Goal: Book appointment/travel/reservation

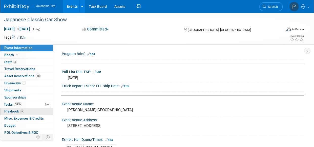
click at [25, 108] on link "6 Playbook 6" at bounding box center [26, 111] width 53 height 7
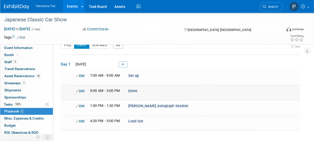
scroll to position [10, 0]
click at [67, 45] on button "Prep" at bounding box center [68, 44] width 14 height 7
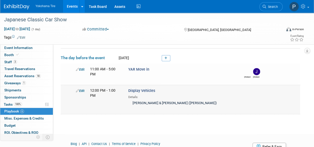
scroll to position [0, 0]
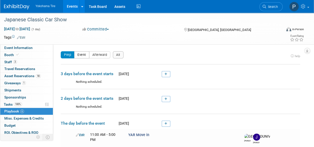
click at [79, 52] on button "Event" at bounding box center [81, 54] width 15 height 7
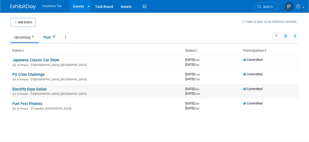
click at [30, 89] on link "Electrify Expo Dallas" at bounding box center [29, 89] width 34 height 5
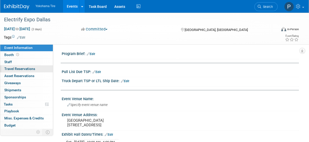
click at [12, 70] on span "Travel Reservations 0" at bounding box center [19, 69] width 31 height 4
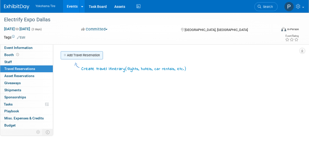
click at [78, 53] on link "Add Travel Reservation" at bounding box center [82, 55] width 42 height 8
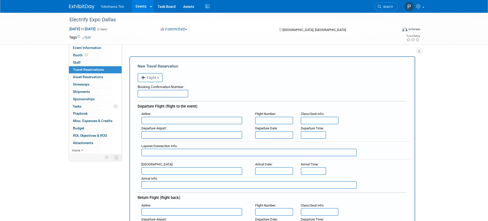
click at [152, 94] on input "text" at bounding box center [163, 94] width 51 height 8
click at [154, 118] on input "text" at bounding box center [191, 120] width 101 height 8
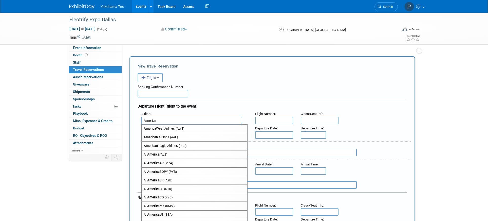
click at [167, 135] on span "America n Airlines (AAL)" at bounding box center [194, 137] width 105 height 8
type input "American Airlines (AAL)"
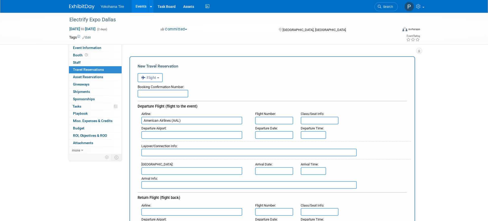
click at [167, 135] on input "text" at bounding box center [191, 135] width 101 height 8
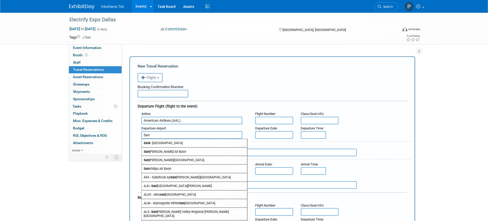
click at [164, 142] on span "SAN - San Diego International Airport" at bounding box center [194, 143] width 105 height 8
type input "SAN - San Diego International Airport"
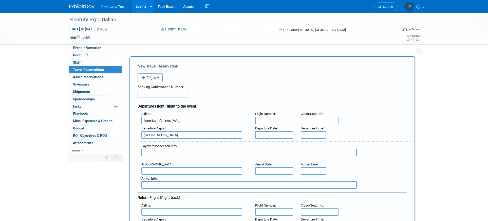
click at [281, 116] on div "Flight Number :" at bounding box center [274, 114] width 38 height 6
click at [281, 120] on input "text" at bounding box center [274, 120] width 38 height 8
click at [277, 119] on input "text" at bounding box center [274, 120] width 38 height 8
type input "AA 2050"
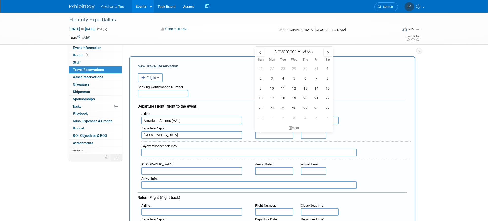
click at [278, 131] on body "Yokohama Tire Events Add Event Bulk Upload Events Shareable Event Boards Recent…" at bounding box center [244, 110] width 488 height 221
click at [309, 88] on span "13" at bounding box center [305, 88] width 10 height 10
type input "Nov 13, 2025"
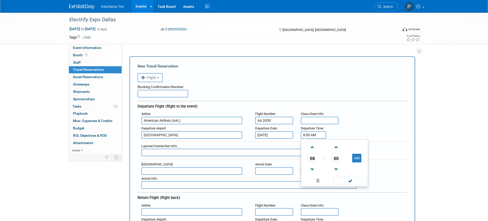
click at [309, 134] on input "8:00 AM" at bounding box center [313, 135] width 25 height 8
click at [309, 142] on span "08" at bounding box center [312, 157] width 10 height 9
click at [309, 142] on td "02" at bounding box center [342, 147] width 16 height 14
click at [309, 142] on span "00" at bounding box center [336, 157] width 10 height 9
click at [309, 142] on td "35" at bounding box center [358, 161] width 16 height 14
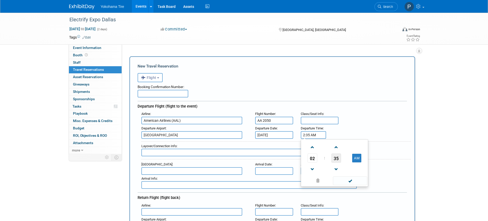
click at [309, 142] on span "35" at bounding box center [336, 157] width 10 height 9
click at [309, 142] on span at bounding box center [350, 186] width 34 height 9
click at [309, 133] on input "2:35 AM" at bounding box center [313, 135] width 25 height 8
click at [309, 142] on span at bounding box center [336, 147] width 9 height 9
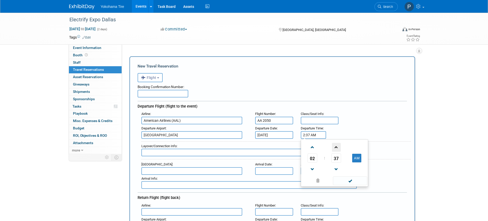
click at [309, 142] on span at bounding box center [336, 147] width 9 height 9
click at [309, 142] on button "AM" at bounding box center [356, 157] width 9 height 9
type input "2:39 PM"
click at [309, 142] on span at bounding box center [350, 180] width 34 height 9
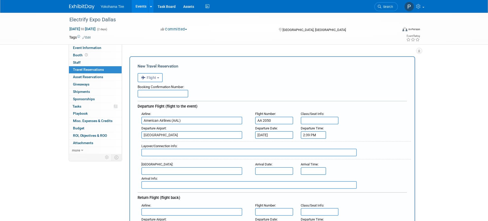
click at [153, 142] on input "text" at bounding box center [191, 171] width 101 height 8
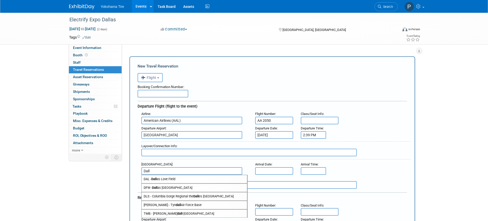
click at [170, 142] on span "DFW - Dall as Fort Worth International Airport" at bounding box center [194, 187] width 105 height 8
type input "DFW - Dallas Fort Worth International Airport"
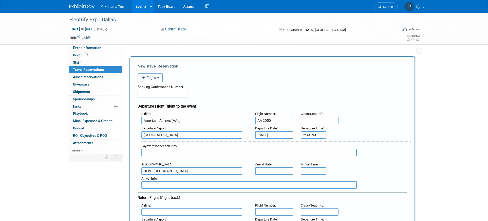
click at [273, 142] on input "text" at bounding box center [274, 171] width 38 height 8
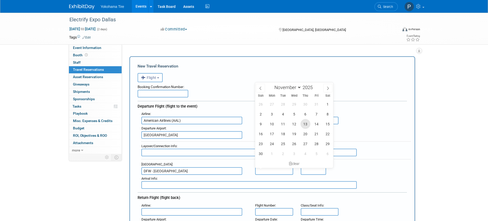
click at [304, 124] on span "13" at bounding box center [305, 124] width 10 height 10
type input "Nov 13, 2025"
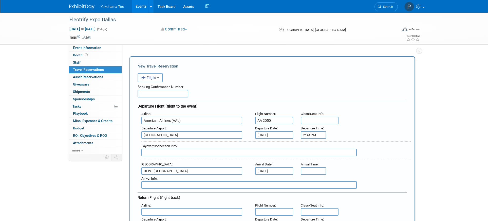
click at [309, 142] on div "Arrival Time :" at bounding box center [313, 164] width 24 height 6
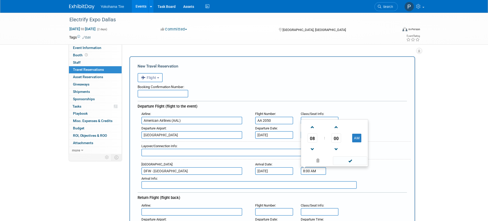
click at [309, 142] on input "8:00 AM" at bounding box center [313, 171] width 25 height 8
click at [309, 139] on span "08" at bounding box center [312, 137] width 10 height 9
click at [309, 135] on td "07" at bounding box center [358, 135] width 16 height 14
click at [309, 137] on span "00" at bounding box center [336, 137] width 10 height 9
click at [309, 142] on td "45" at bounding box center [326, 149] width 16 height 14
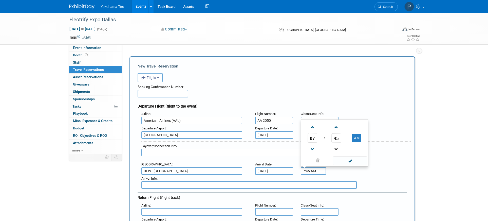
click at [309, 142] on link at bounding box center [336, 148] width 10 height 13
click at [309, 142] on span at bounding box center [336, 149] width 9 height 9
click at [309, 137] on button "AM" at bounding box center [356, 137] width 9 height 9
type input "7:43 PM"
click at [309, 142] on span at bounding box center [350, 160] width 34 height 9
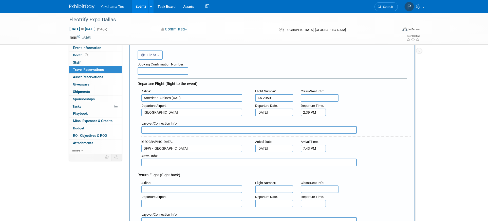
scroll to position [51, 0]
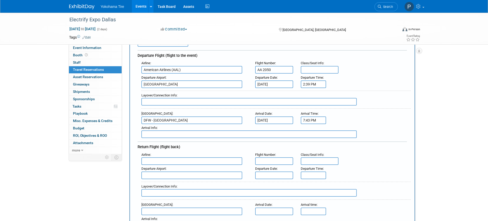
click at [162, 142] on div "Departure Airport :" at bounding box center [195, 172] width 114 height 14
click at [163, 142] on input "text" at bounding box center [191, 161] width 101 height 8
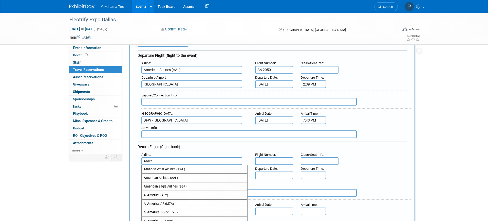
click at [179, 142] on span "Amer ican Airlines (AAL)" at bounding box center [194, 177] width 105 height 8
type input "American Airlines (AAL)"
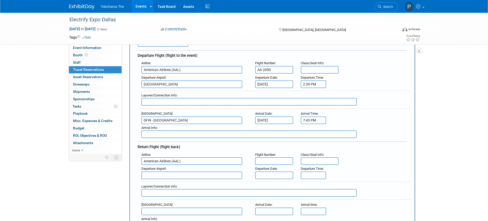
click at [278, 142] on div "Departure Date :" at bounding box center [274, 172] width 46 height 14
click at [277, 142] on input "text" at bounding box center [274, 161] width 38 height 8
click at [282, 142] on input "text" at bounding box center [274, 161] width 38 height 8
type input "AA2568"
click at [174, 142] on div "Departure Airport :" at bounding box center [194, 169] width 106 height 6
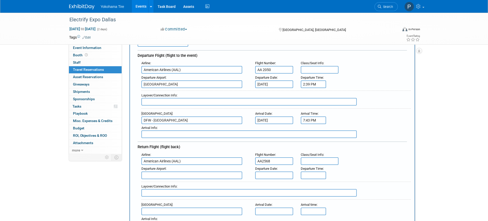
click at [174, 142] on input "text" at bounding box center [191, 175] width 101 height 8
type input "S"
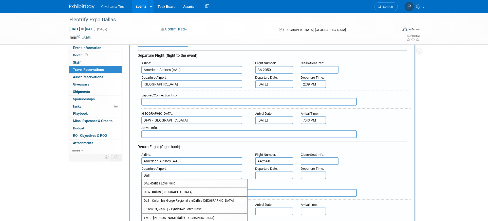
click at [173, 142] on span "DFW - Dall as Fort Worth International Airport" at bounding box center [194, 192] width 105 height 8
type input "DFW - Dallas Fort Worth International Airport"
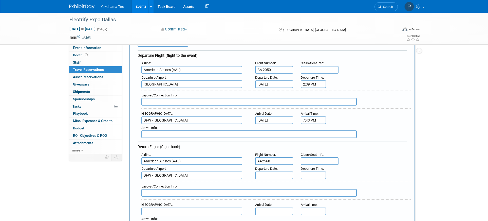
click at [277, 142] on input "text" at bounding box center [274, 175] width 38 height 8
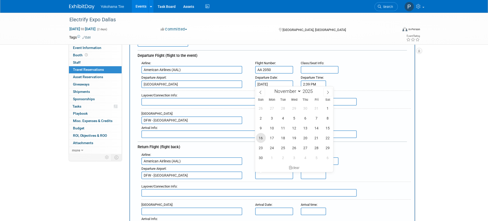
click at [261, 136] on span "16" at bounding box center [261, 138] width 10 height 10
type input "Nov 16, 2025"
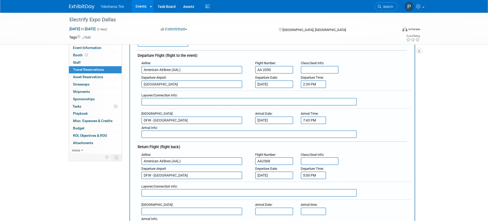
click at [309, 142] on input "5:00 PM" at bounding box center [313, 175] width 25 height 8
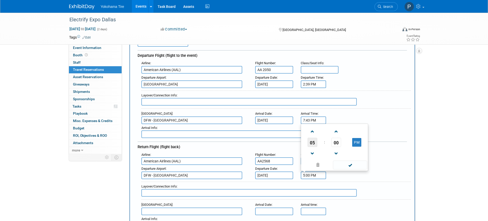
click at [309, 142] on span "05" at bounding box center [312, 142] width 10 height 9
click at [309, 142] on td "10" at bounding box center [342, 153] width 16 height 14
click at [309, 142] on span "00" at bounding box center [336, 142] width 10 height 9
click at [309, 142] on td "45" at bounding box center [326, 153] width 16 height 14
type input "10:45 PM"
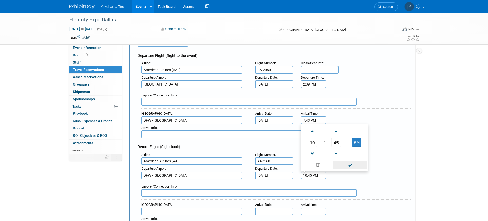
click at [309, 142] on span at bounding box center [350, 164] width 34 height 9
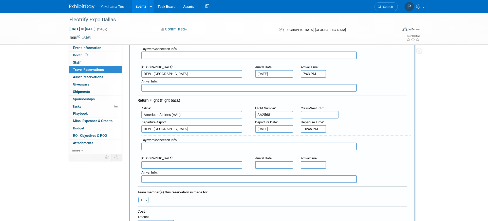
scroll to position [101, 0]
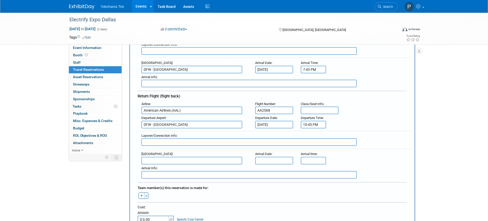
click at [155, 142] on input "text" at bounding box center [191, 161] width 101 height 8
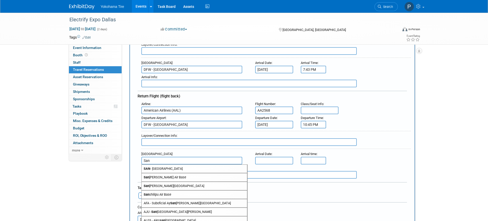
click at [174, 142] on span "SAN - San Diego International Airport" at bounding box center [194, 168] width 105 height 8
type input "SAN - San Diego International Airport"
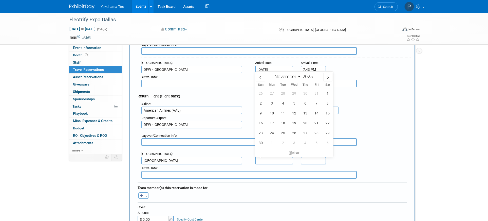
click at [288, 142] on input "text" at bounding box center [274, 161] width 38 height 8
click at [260, 122] on span "16" at bounding box center [261, 123] width 10 height 10
type input "Nov 16, 2025"
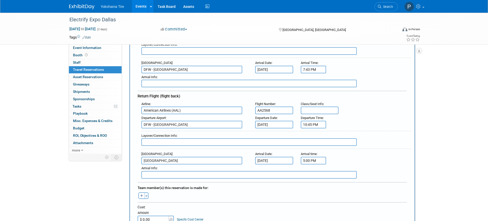
click at [309, 142] on input "5:00 PM" at bounding box center [313, 161] width 25 height 8
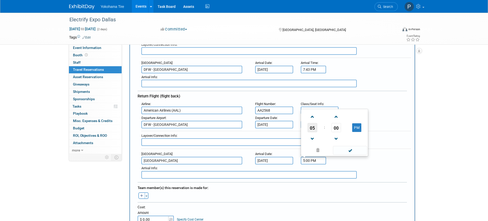
click at [309, 126] on span "05" at bounding box center [312, 127] width 10 height 9
click at [309, 139] on td "11" at bounding box center [358, 138] width 16 height 14
click at [309, 126] on span "00" at bounding box center [336, 127] width 10 height 9
click at [309, 136] on td "55" at bounding box center [358, 138] width 16 height 14
click at [309, 116] on span at bounding box center [336, 116] width 9 height 9
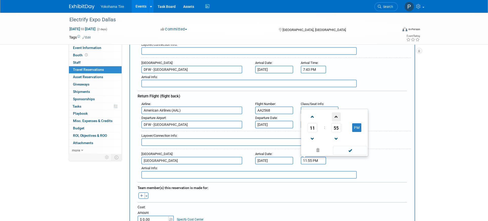
type input "11:56 PM"
click at [309, 142] on span at bounding box center [350, 150] width 34 height 9
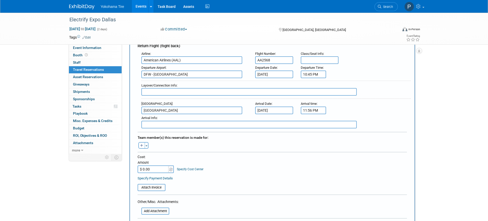
scroll to position [152, 0]
click at [139, 142] on button "button" at bounding box center [141, 144] width 7 height 7
select select
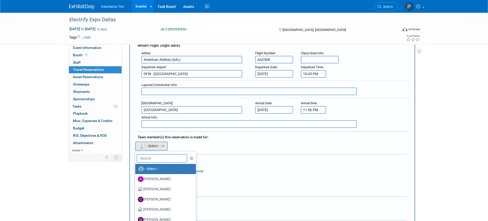
click at [157, 142] on input "text" at bounding box center [161, 158] width 51 height 9
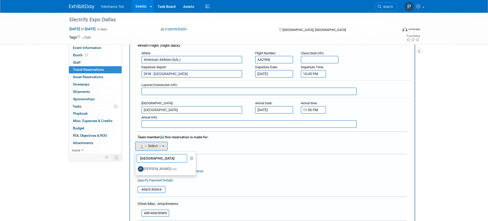
type input "paris"
click at [160, 142] on label "Paris Hull (me)" at bounding box center [164, 169] width 53 height 8
click at [136, 142] on input "Paris Hull (me)" at bounding box center [134, 167] width 3 height 3
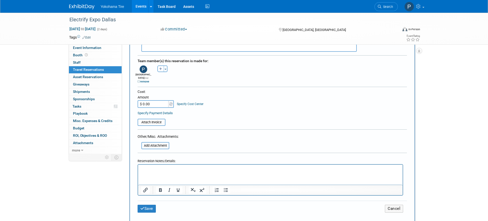
scroll to position [253, 0]
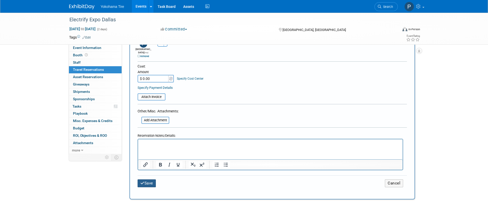
click at [148, 142] on button "Save" at bounding box center [147, 183] width 18 height 8
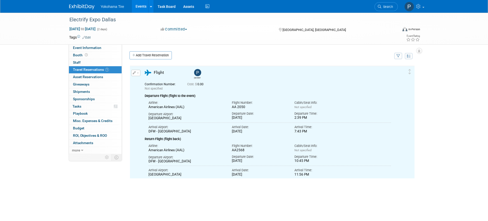
scroll to position [0, 0]
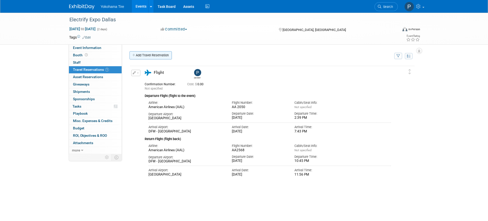
click at [156, 52] on link "Add Travel Reservation" at bounding box center [150, 55] width 42 height 8
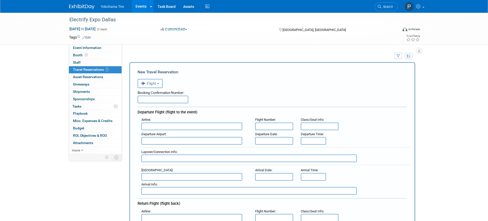
click at [157, 86] on button "Flight" at bounding box center [150, 83] width 25 height 9
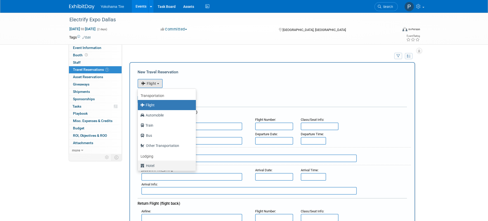
click at [151, 142] on label "Hotel" at bounding box center [165, 165] width 50 height 8
click at [139, 142] on input "Hotel" at bounding box center [136, 164] width 3 height 3
select select "6"
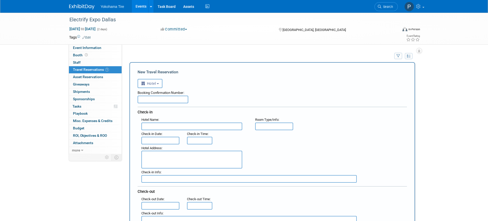
click at [166, 103] on input "text" at bounding box center [163, 99] width 51 height 8
click at [151, 142] on textarea at bounding box center [191, 159] width 101 height 18
paste textarea "2190 EAST LAMAR BLVD ARLINGTON TX 76006, ARLINGTON 76006"
type textarea "2190 EAST LAMAR BLVD ARLINGTON TX 76006, ARLINGTON 76006"
click at [167, 126] on input "text" at bounding box center [191, 126] width 101 height 8
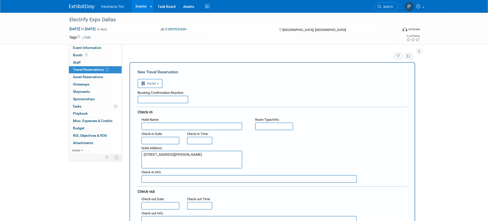
paste input "HILTON GARDEN INN DALLAS ARLING, ARLINGTON"
type input "HILTON GARDEN INN DALLAS ARLING, ARLINGTON"
click at [162, 142] on input "text" at bounding box center [160, 140] width 38 height 8
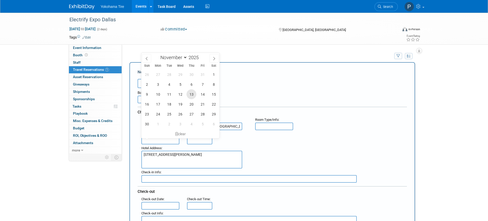
click at [190, 91] on span "13" at bounding box center [191, 94] width 10 height 10
type input "Nov 13, 2025"
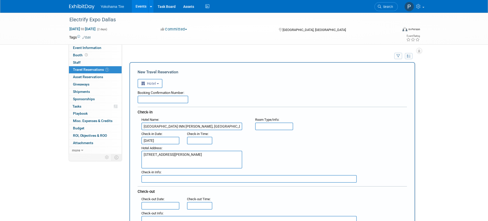
click at [196, 132] on span "Check-in Time" at bounding box center [197, 134] width 21 height 4
type input "3:00 PM"
click at [195, 139] on input "3:00 PM" at bounding box center [199, 140] width 25 height 8
click at [263, 137] on div ": Check-in Date : Nov 13, 2025 Check-in Time : 3:00 PM" at bounding box center [274, 137] width 273 height 14
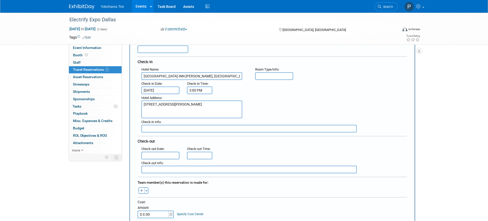
scroll to position [51, 0]
click at [154, 142] on div "Check-out Date :" at bounding box center [160, 148] width 38 height 6
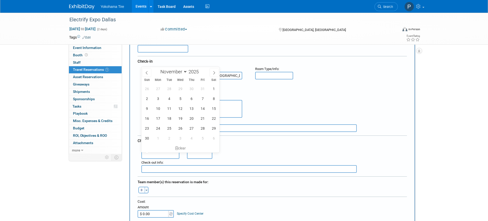
click at [153, 142] on input "text" at bounding box center [160, 155] width 38 height 8
click at [145, 119] on span "16" at bounding box center [147, 118] width 10 height 10
type input "Nov 16, 2025"
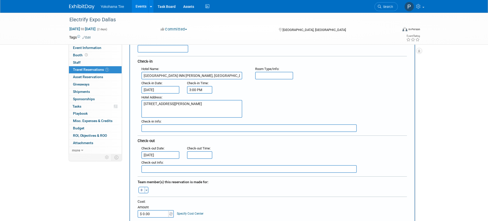
click at [143, 142] on icon "button" at bounding box center [141, 189] width 3 height 3
select select
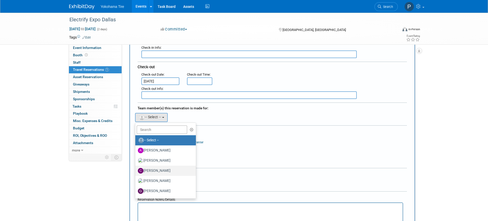
scroll to position [127, 0]
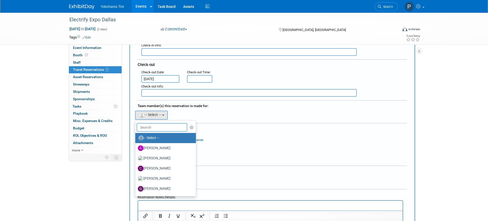
click at [156, 128] on input "text" at bounding box center [161, 127] width 51 height 9
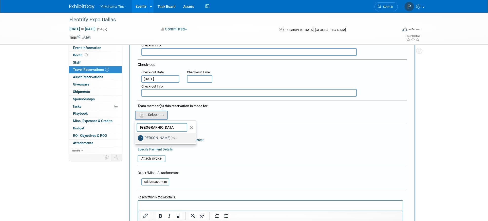
type input "paris"
click at [152, 136] on label "Paris Hull (me)" at bounding box center [164, 138] width 53 height 8
click at [136, 136] on input "Paris Hull (me)" at bounding box center [134, 136] width 3 height 3
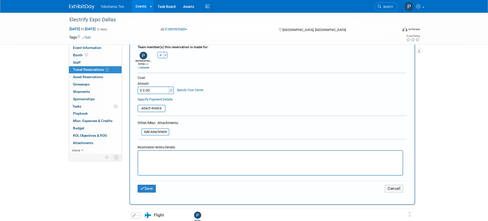
scroll to position [203, 0]
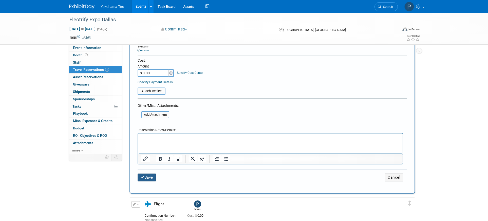
click at [151, 142] on button "Save" at bounding box center [147, 177] width 18 height 8
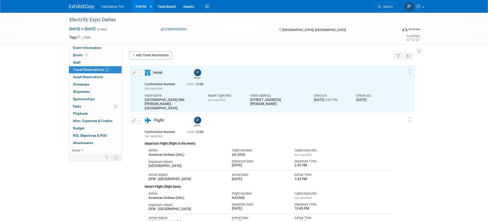
scroll to position [0, 0]
